Goal: Obtain resource: Obtain resource

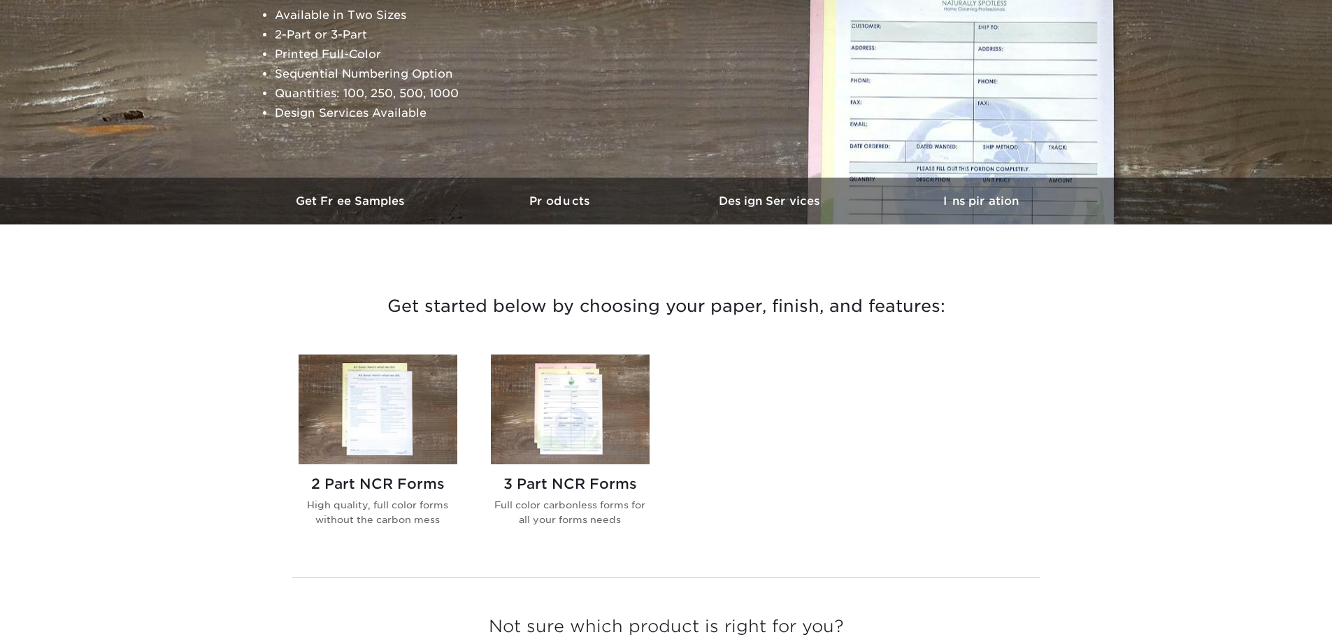
scroll to position [419, 0]
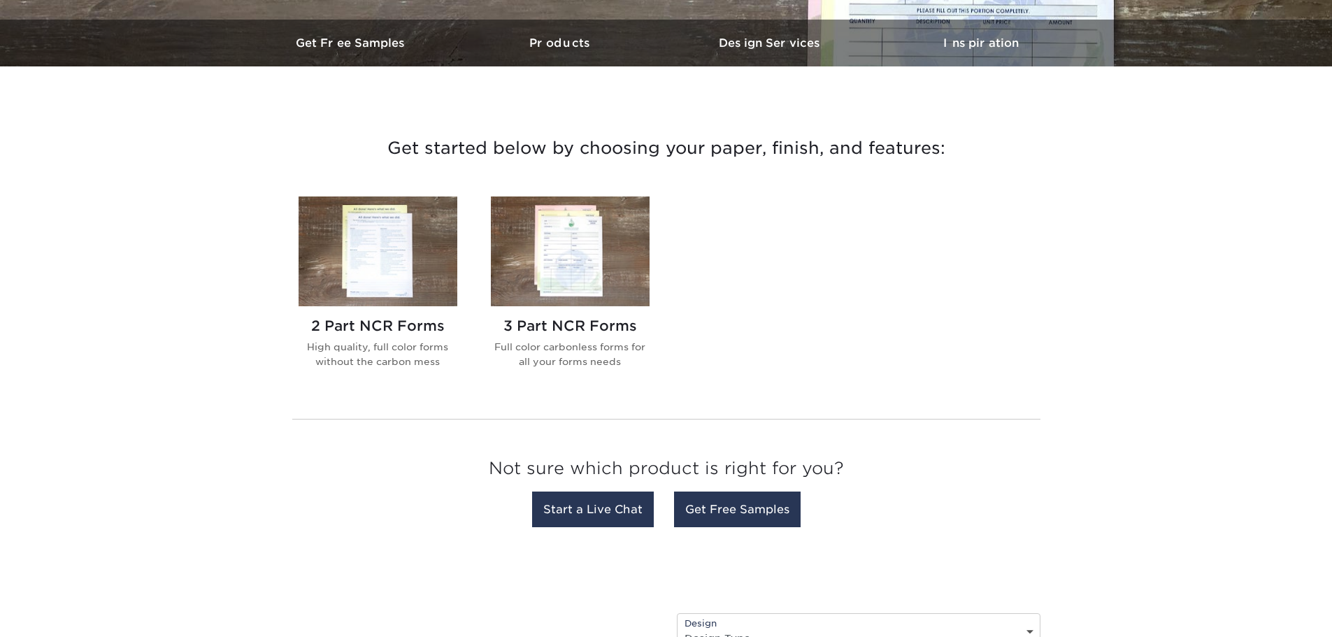
click at [622, 292] on img at bounding box center [570, 251] width 159 height 110
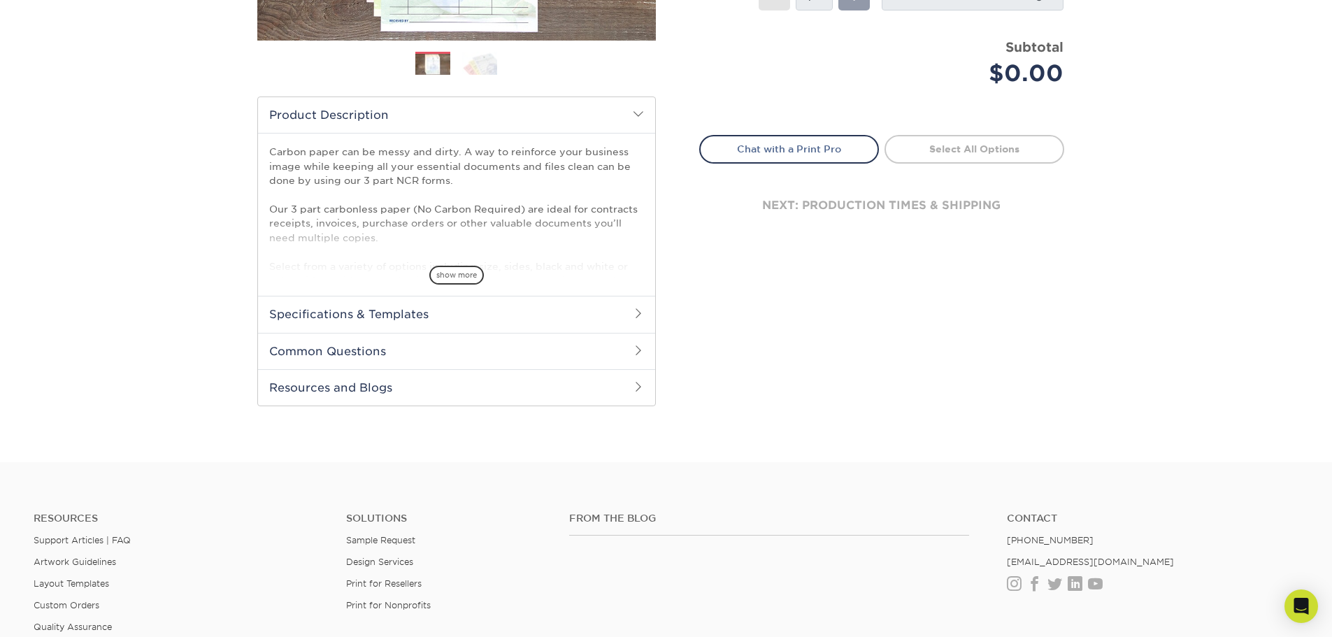
scroll to position [350, 0]
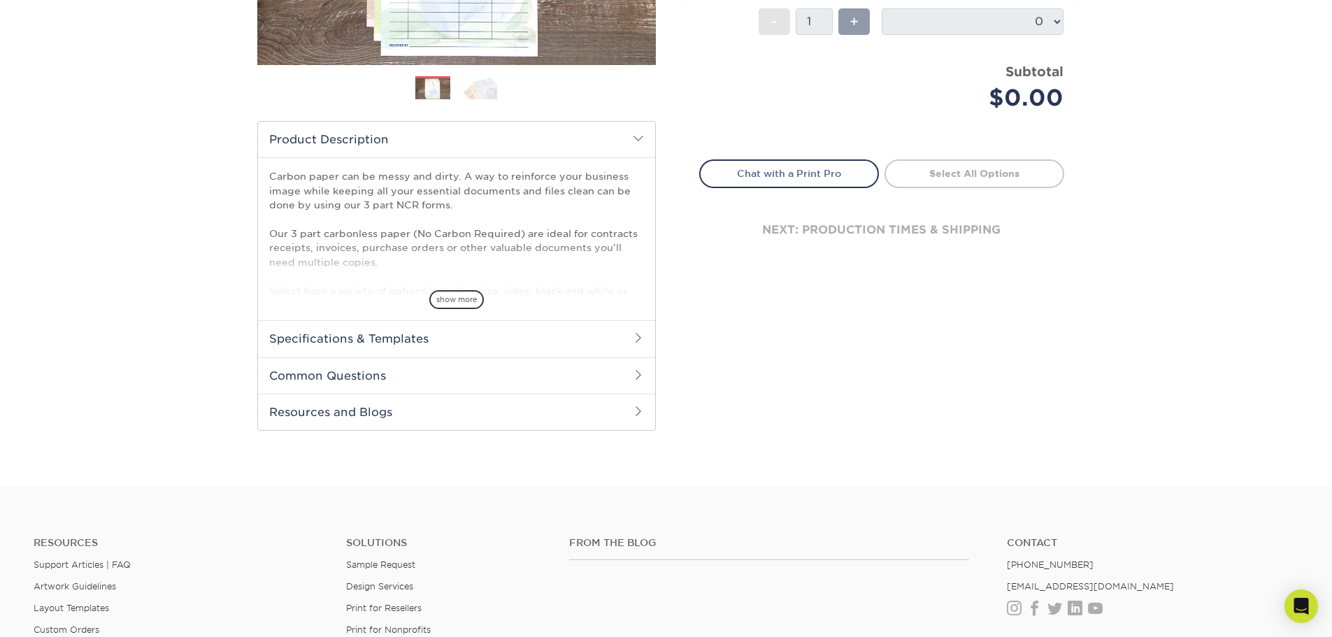
click at [632, 346] on h2 "Specifications & Templates" at bounding box center [456, 338] width 397 height 36
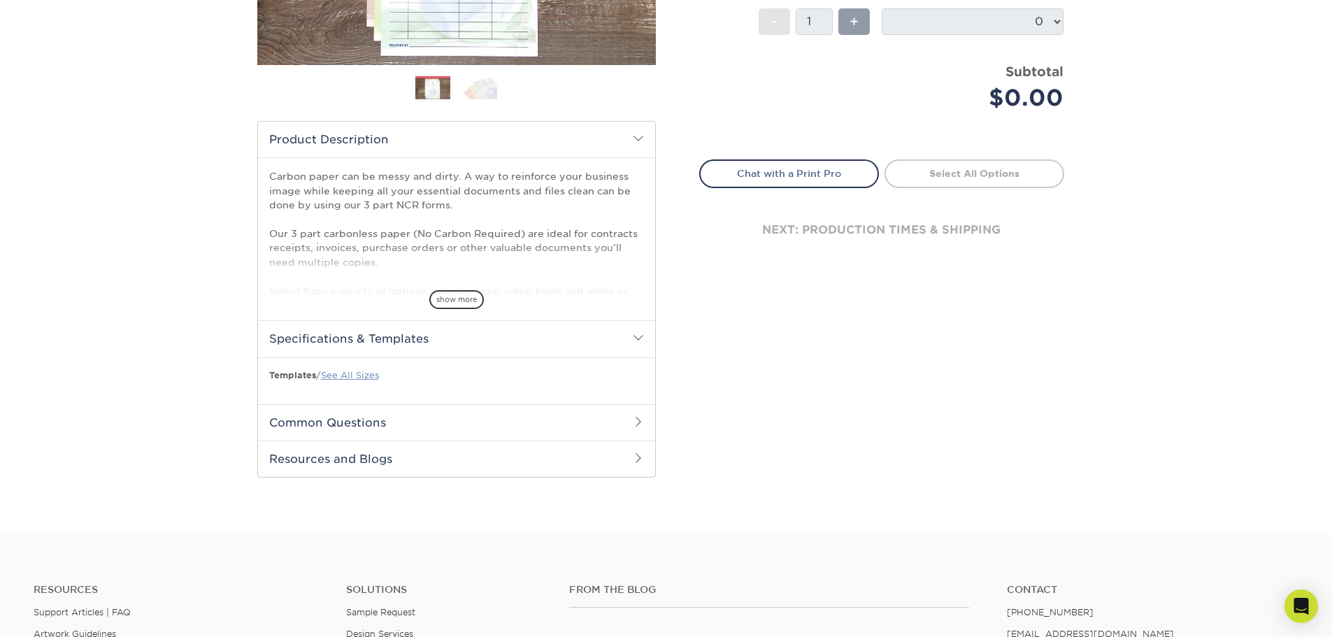
click at [340, 375] on link "See All Sizes" at bounding box center [350, 375] width 58 height 10
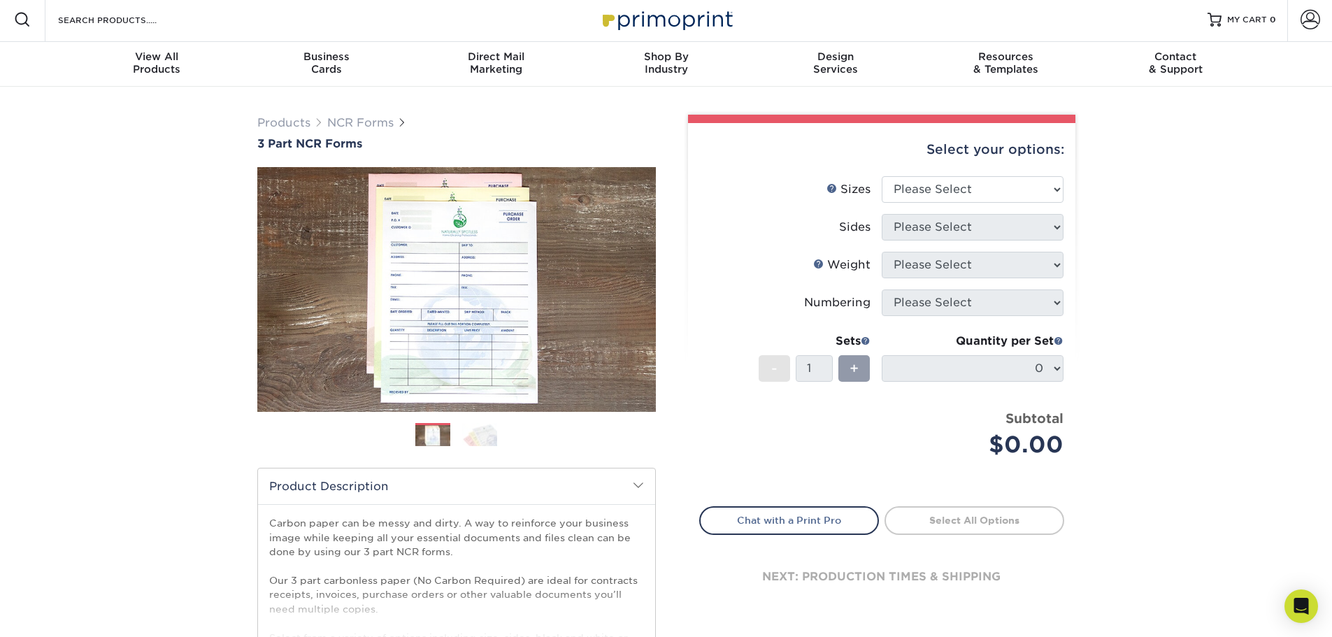
scroll to position [0, 0]
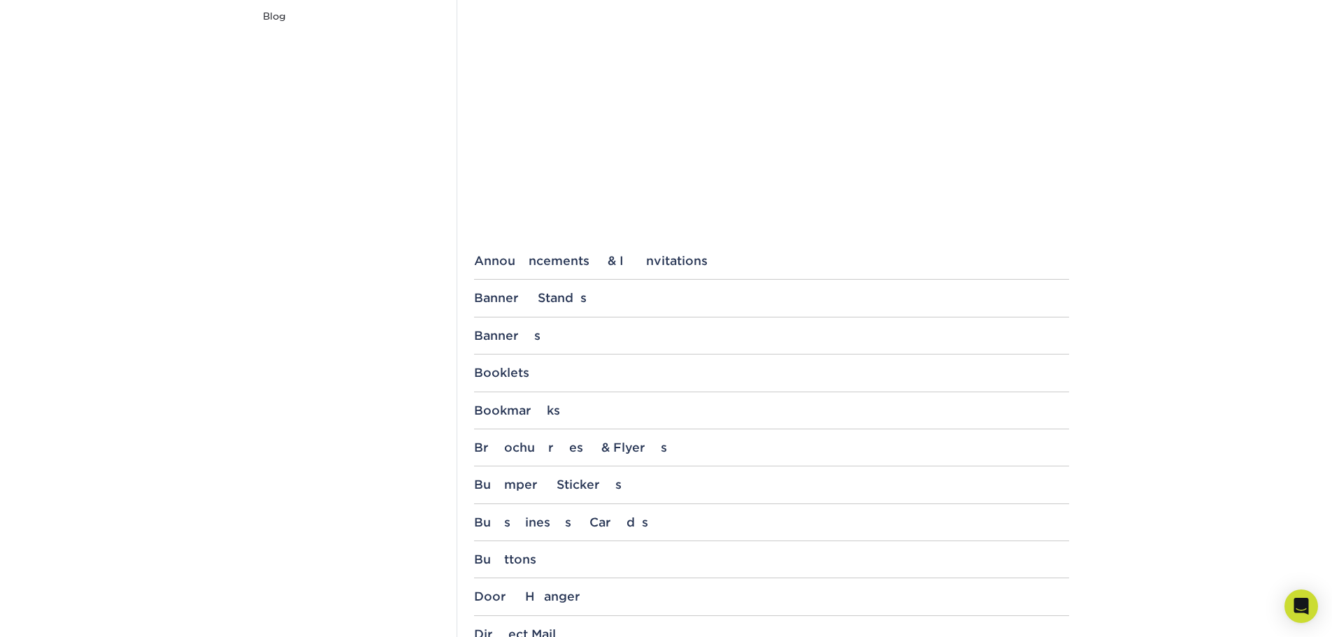
scroll to position [70, 0]
